Goal: Entertainment & Leisure: Consume media (video, audio)

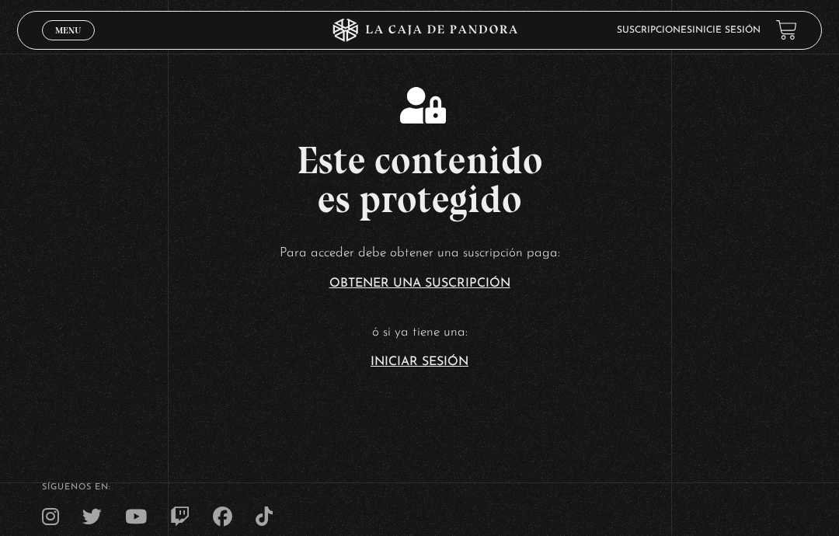
click at [438, 368] on link "Iniciar Sesión" at bounding box center [420, 362] width 98 height 12
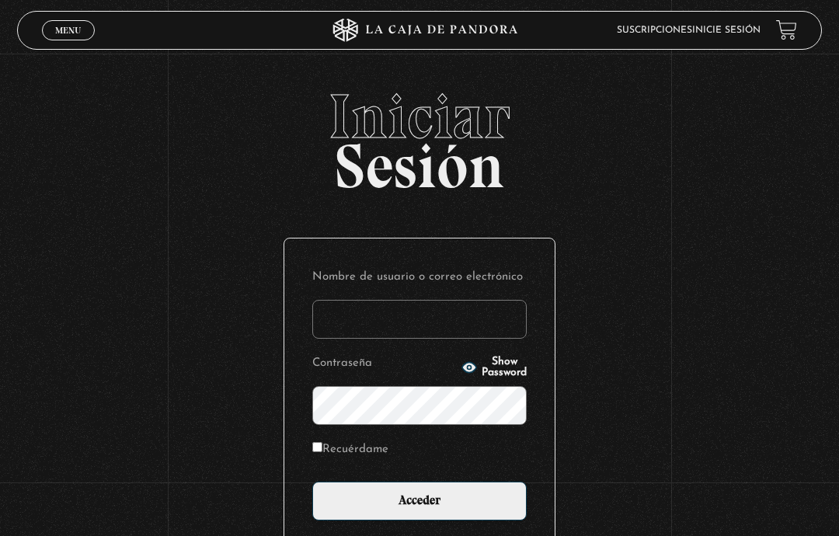
type input "quetzal0203@gmail.com"
click at [477, 506] on input "Acceder" at bounding box center [419, 501] width 214 height 39
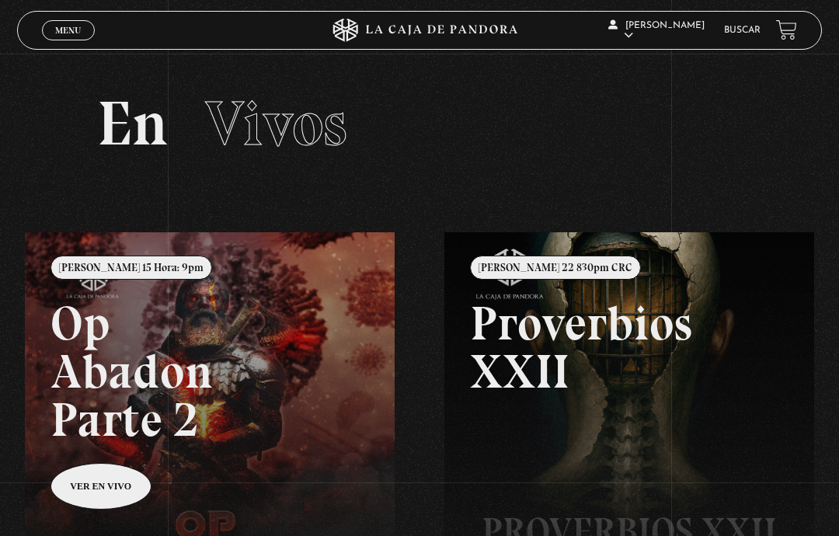
click at [744, 28] on link "Buscar" at bounding box center [742, 30] width 37 height 9
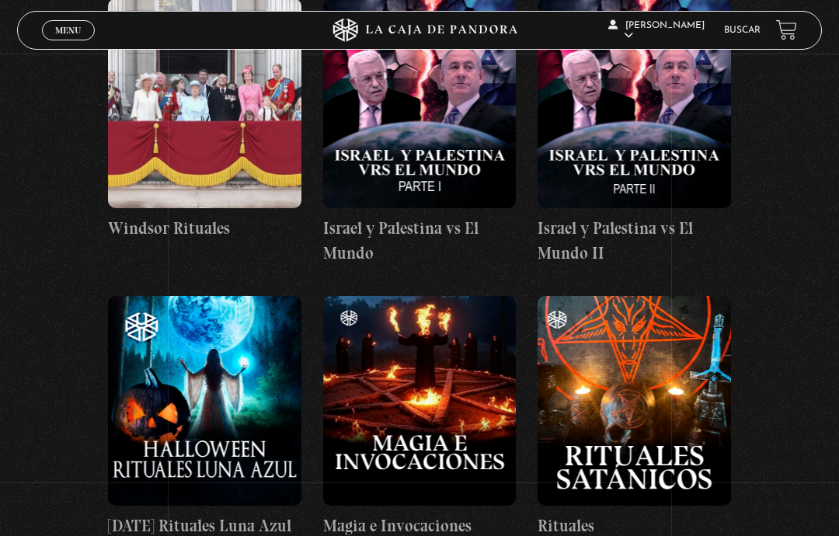
scroll to position [30996, 0]
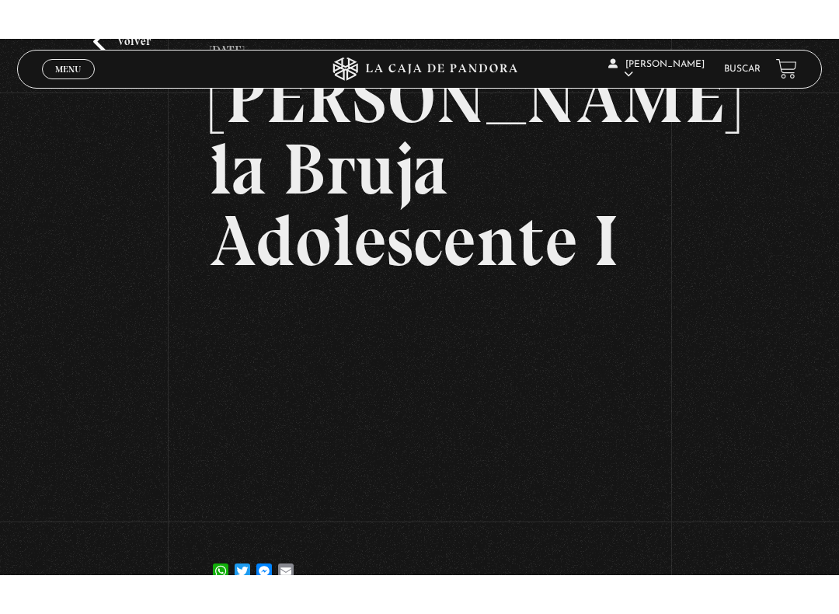
scroll to position [16, 0]
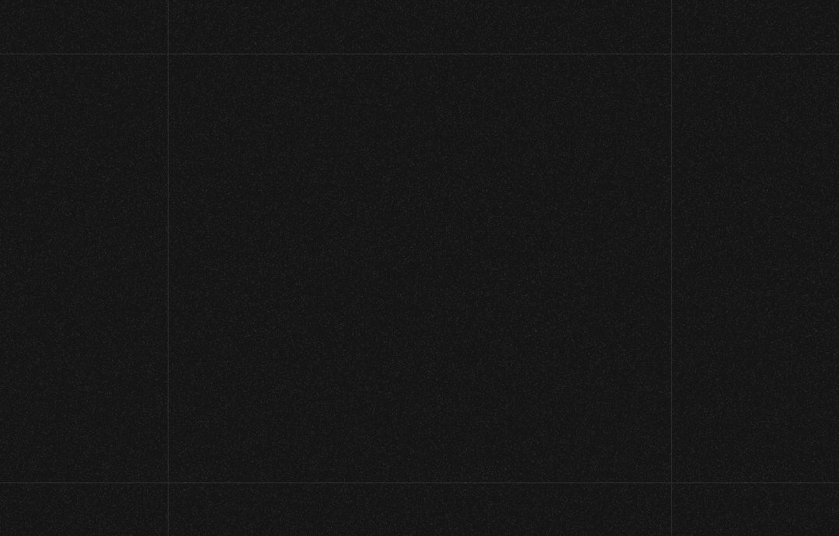
scroll to position [181, 0]
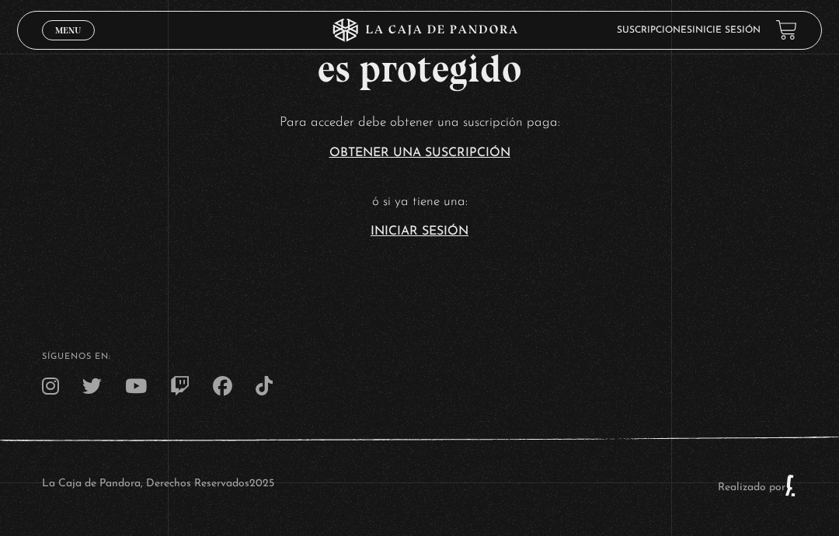
click at [432, 225] on link "Iniciar Sesión" at bounding box center [420, 231] width 98 height 12
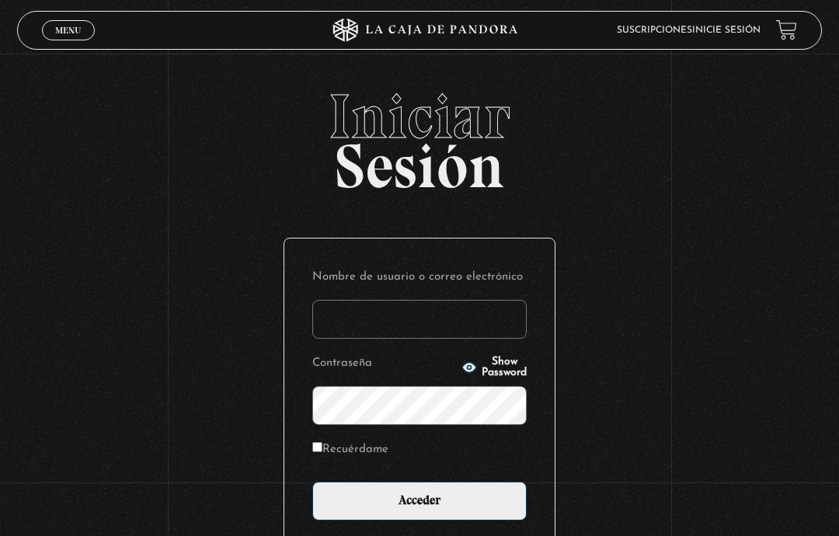
type input "quetzal0203@gmail.com"
click at [390, 492] on input "Acceder" at bounding box center [419, 501] width 214 height 39
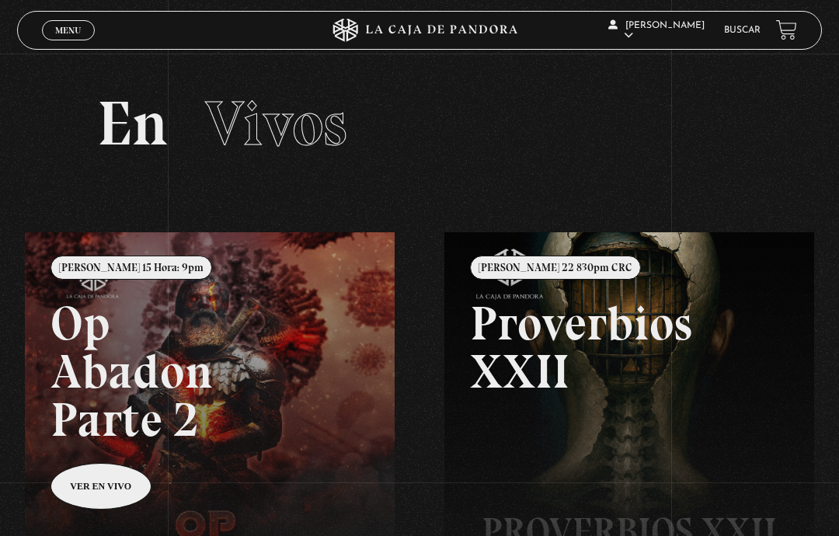
click at [749, 33] on link "Buscar" at bounding box center [742, 30] width 37 height 9
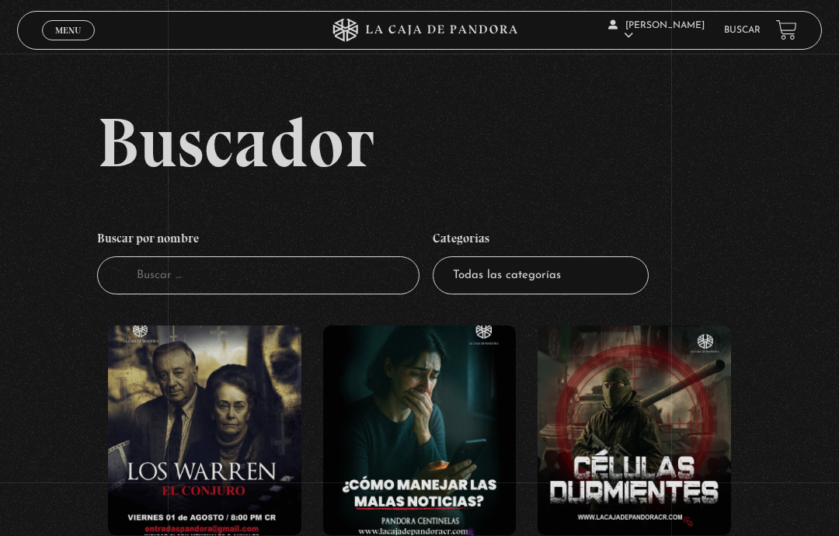
click at [309, 295] on input "Buscador" at bounding box center [258, 275] width 323 height 38
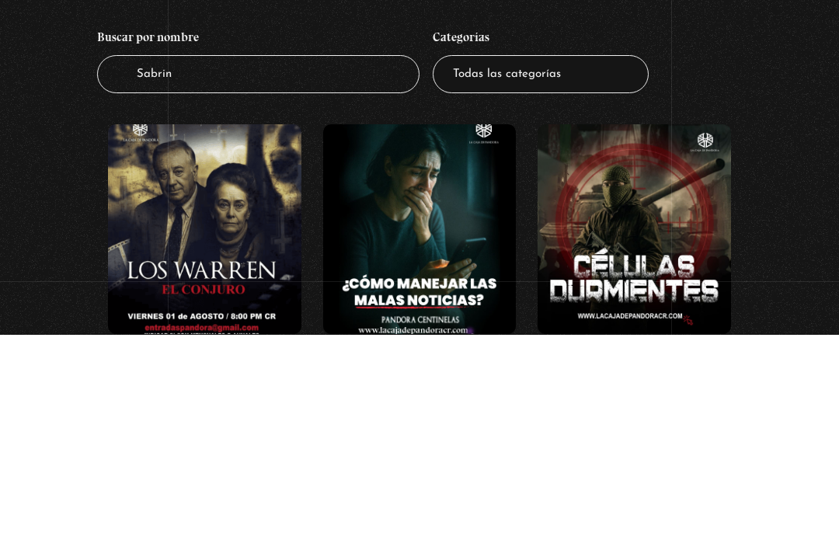
type input "[PERSON_NAME]"
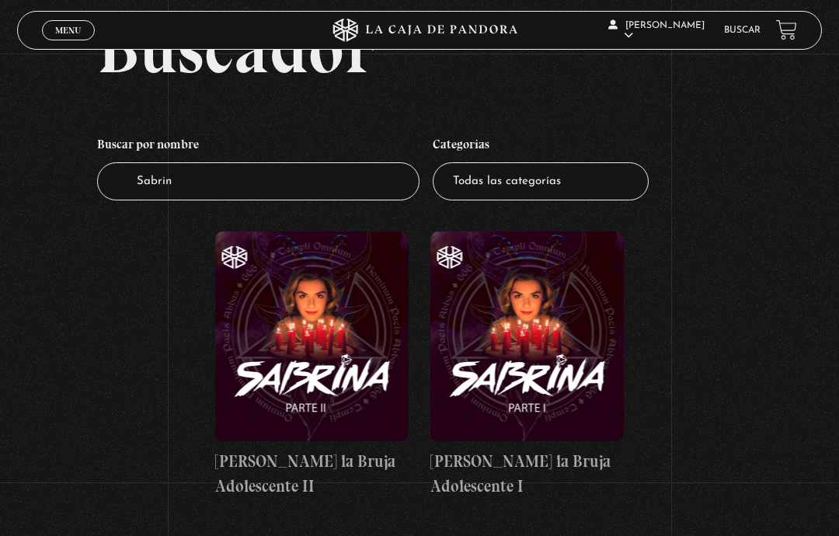
scroll to position [95, 0]
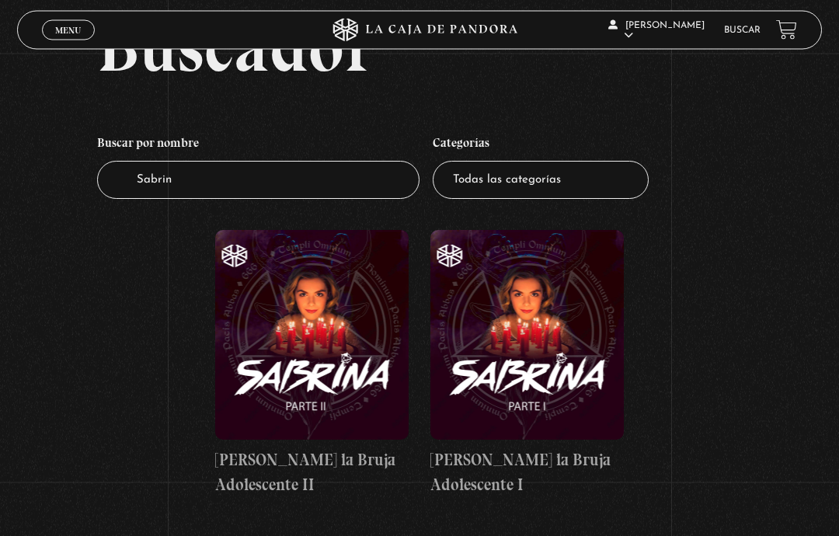
click at [515, 340] on figure at bounding box center [528, 336] width 194 height 210
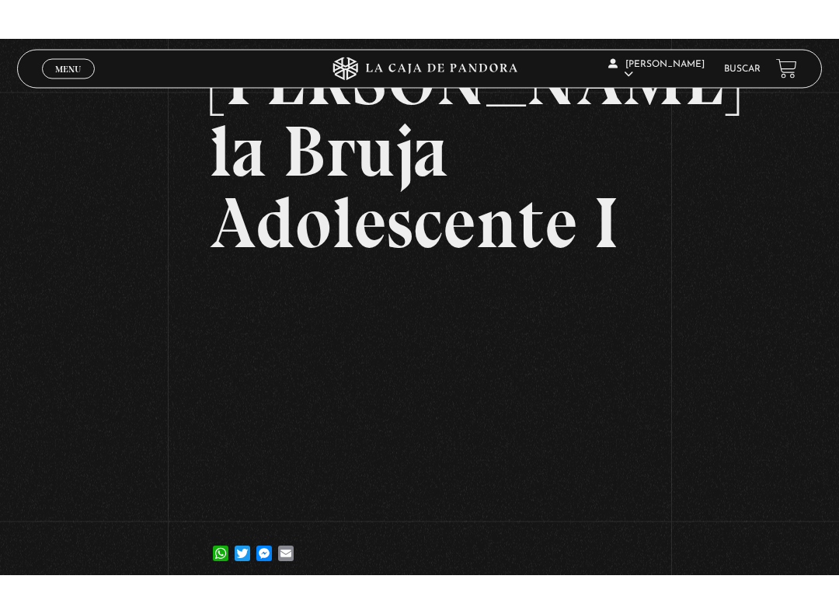
scroll to position [16, 0]
